Goal: Information Seeking & Learning: Learn about a topic

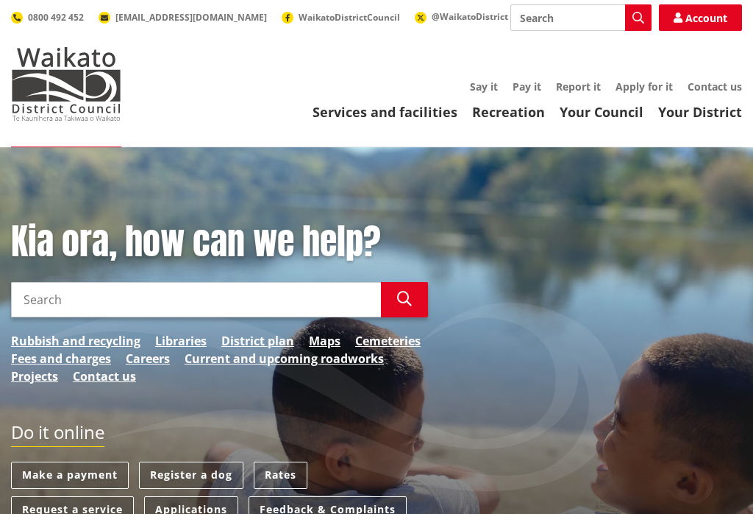
click at [608, 115] on link "Your Council" at bounding box center [602, 112] width 84 height 18
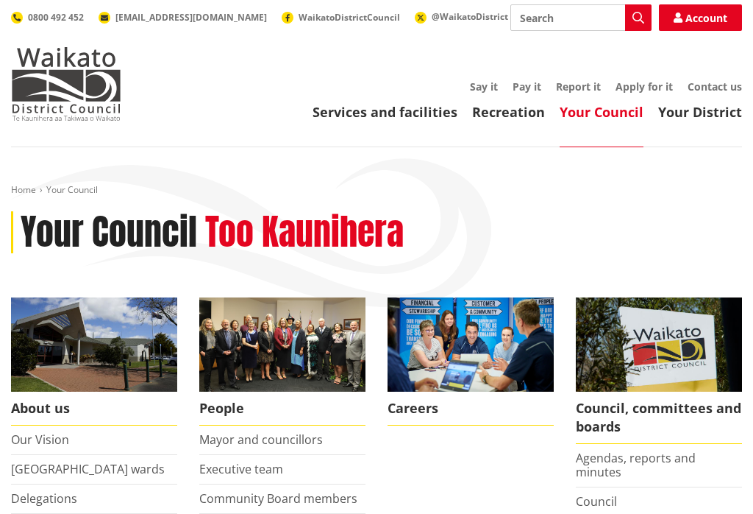
click at [394, 117] on link "Services and facilities" at bounding box center [385, 112] width 145 height 18
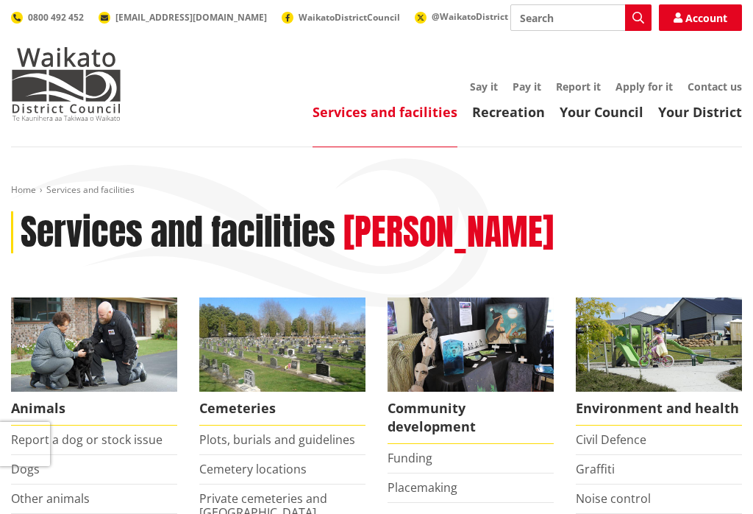
click at [706, 118] on link "Your District" at bounding box center [701, 112] width 84 height 18
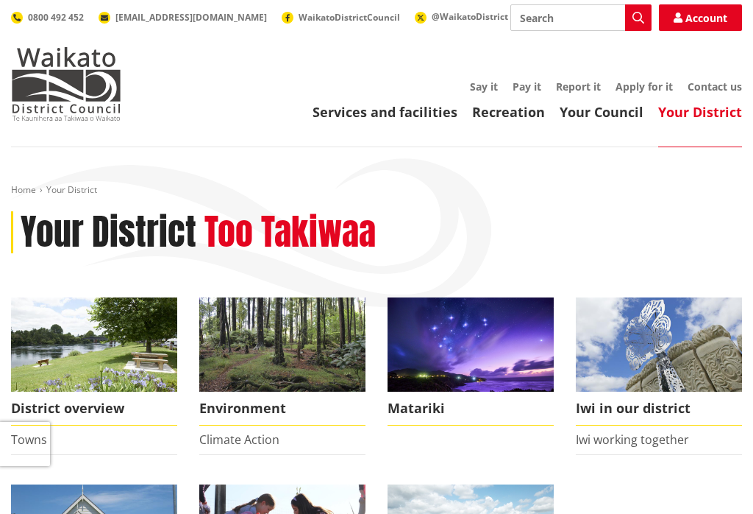
click at [542, 13] on input "Search" at bounding box center [581, 17] width 141 height 26
click at [554, 42] on div "Careers" at bounding box center [581, 45] width 140 height 26
type input "Careers"
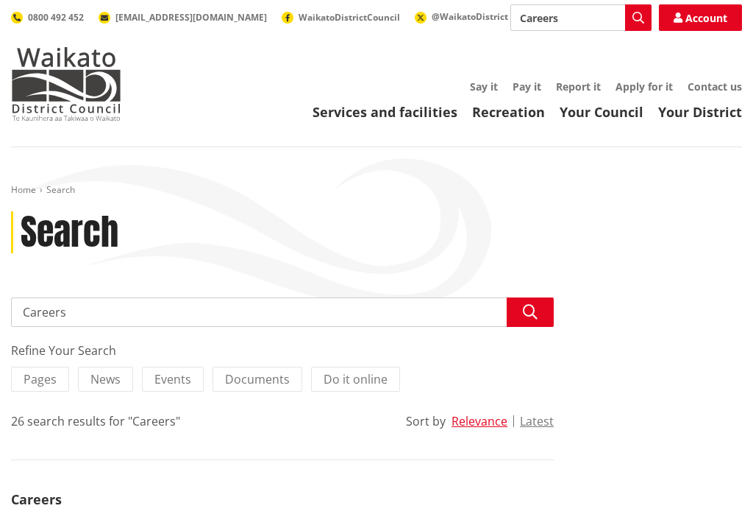
click at [577, 24] on input "Careers" at bounding box center [581, 17] width 141 height 26
type input "C"
type input "Jobs"
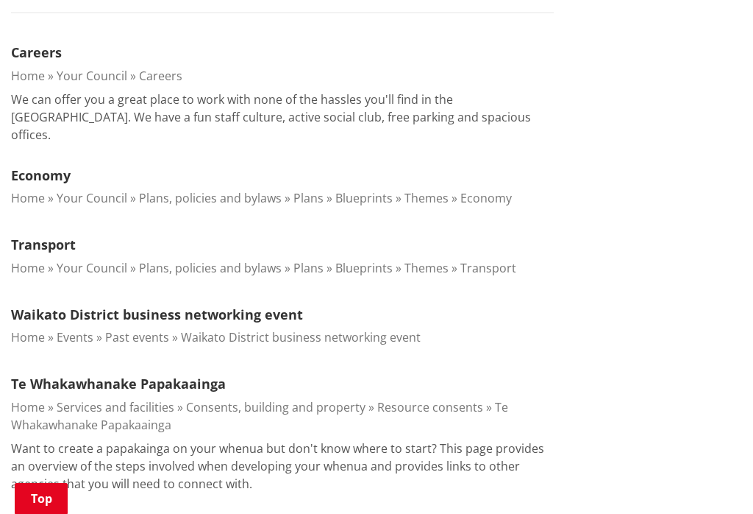
scroll to position [468, 0]
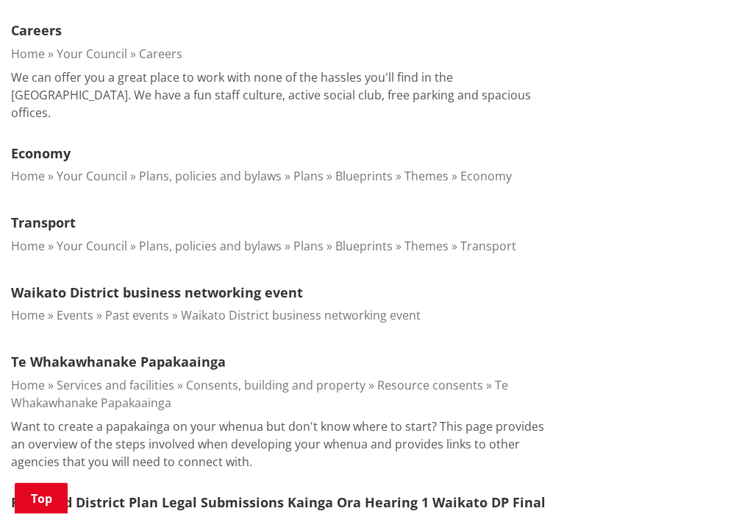
click at [35, 29] on link "Careers" at bounding box center [36, 31] width 51 height 18
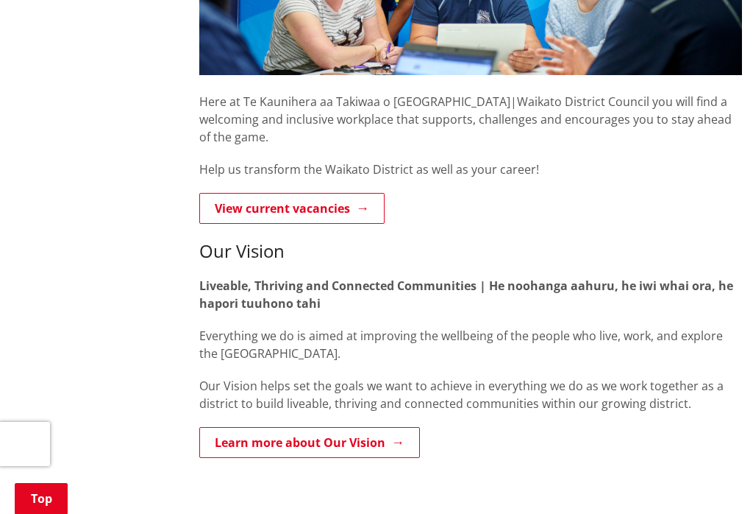
scroll to position [425, 0]
click at [307, 194] on link "View current vacancies" at bounding box center [291, 209] width 185 height 31
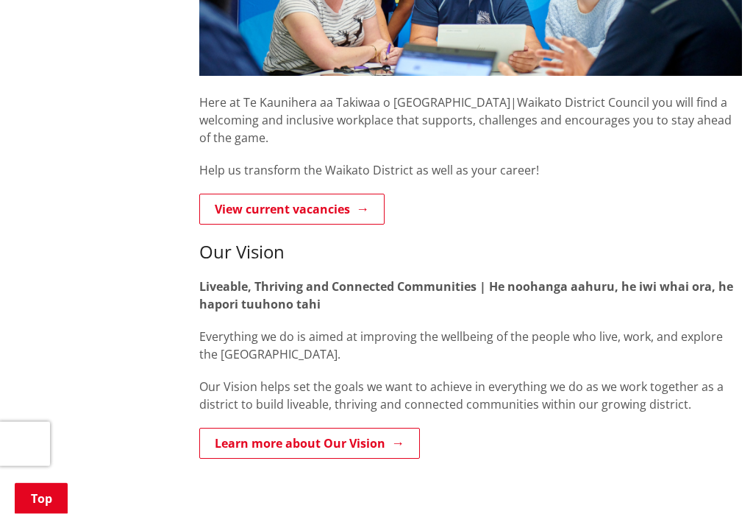
scroll to position [449, 0]
